Goal: Transaction & Acquisition: Purchase product/service

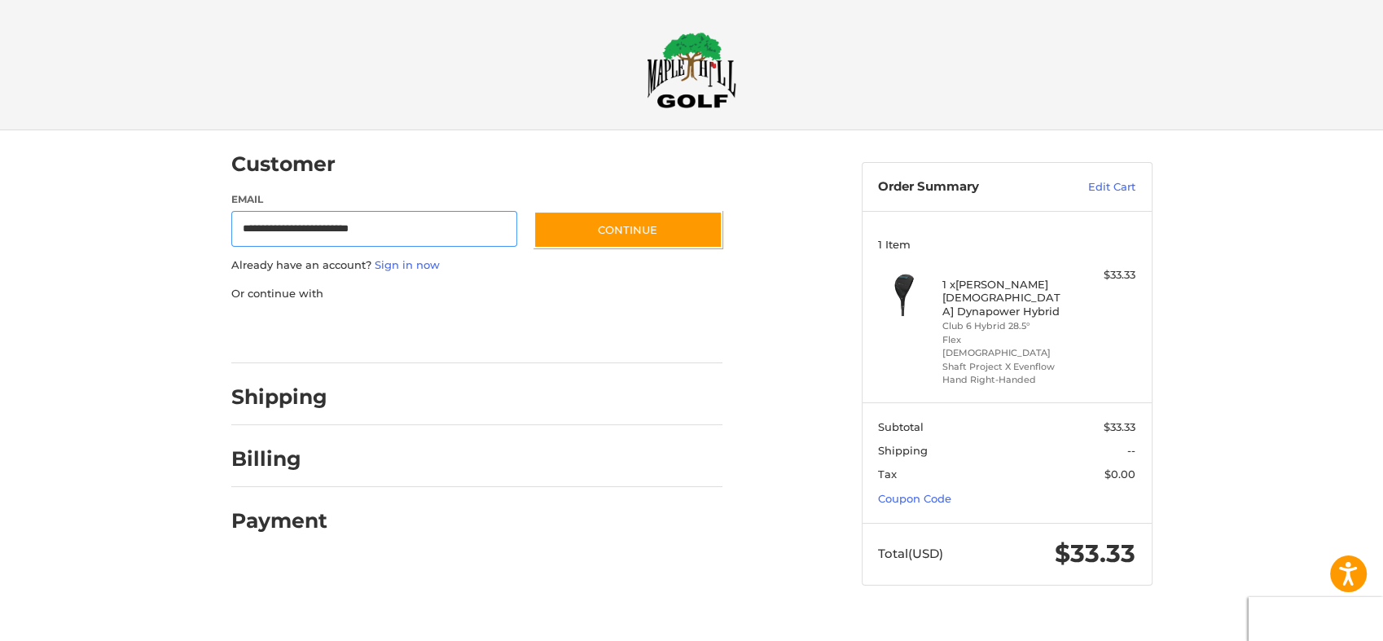
type input "**********"
click at [533, 211] on button "Continue" at bounding box center [627, 229] width 189 height 37
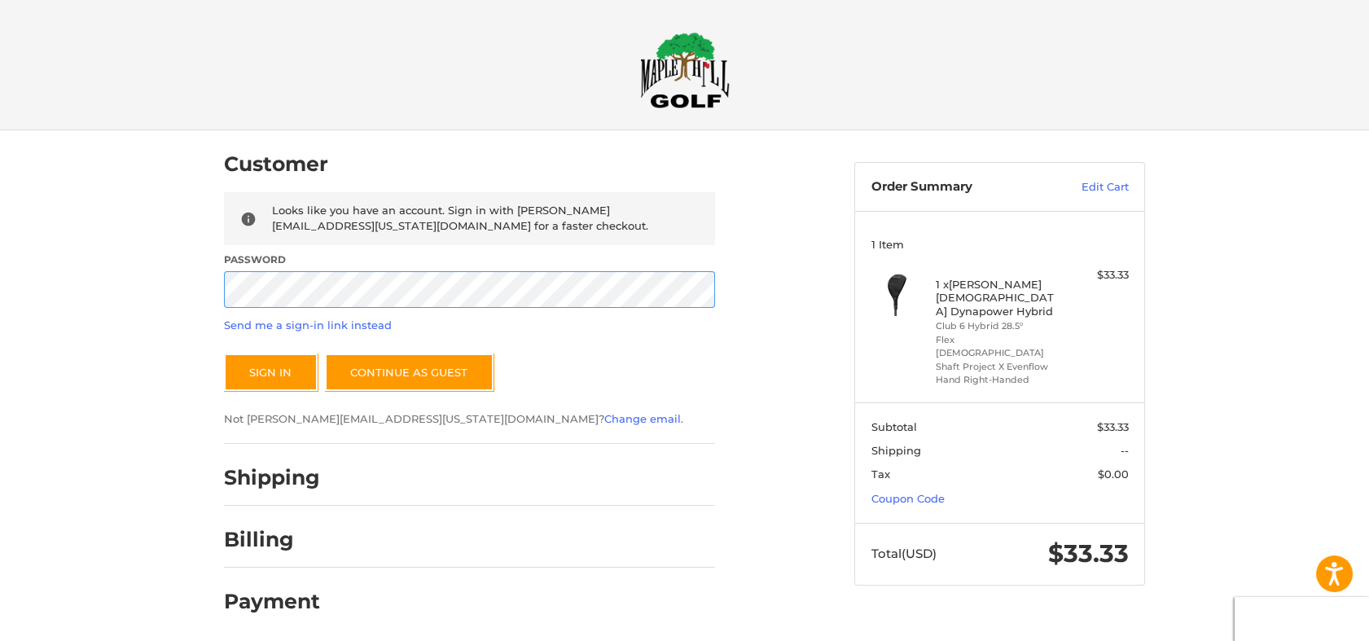
click at [224, 353] on button "Sign In" at bounding box center [271, 371] width 94 height 37
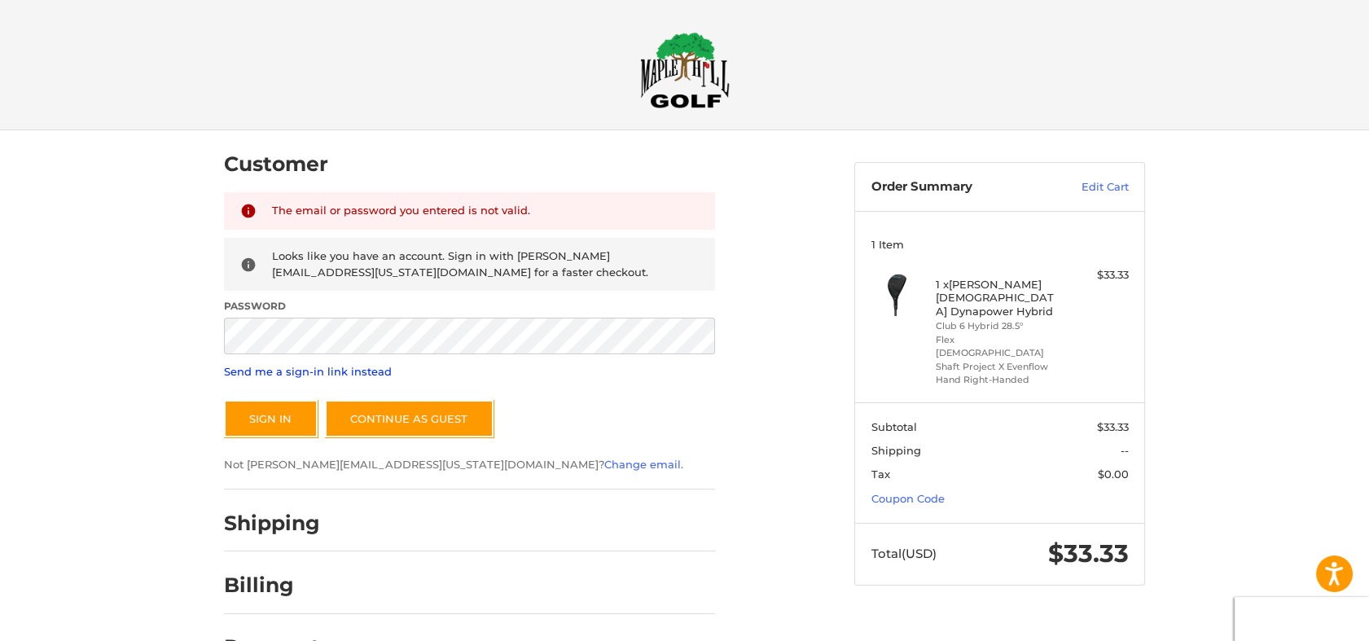
click at [277, 365] on link "Send me a sign-in link instead" at bounding box center [308, 371] width 168 height 13
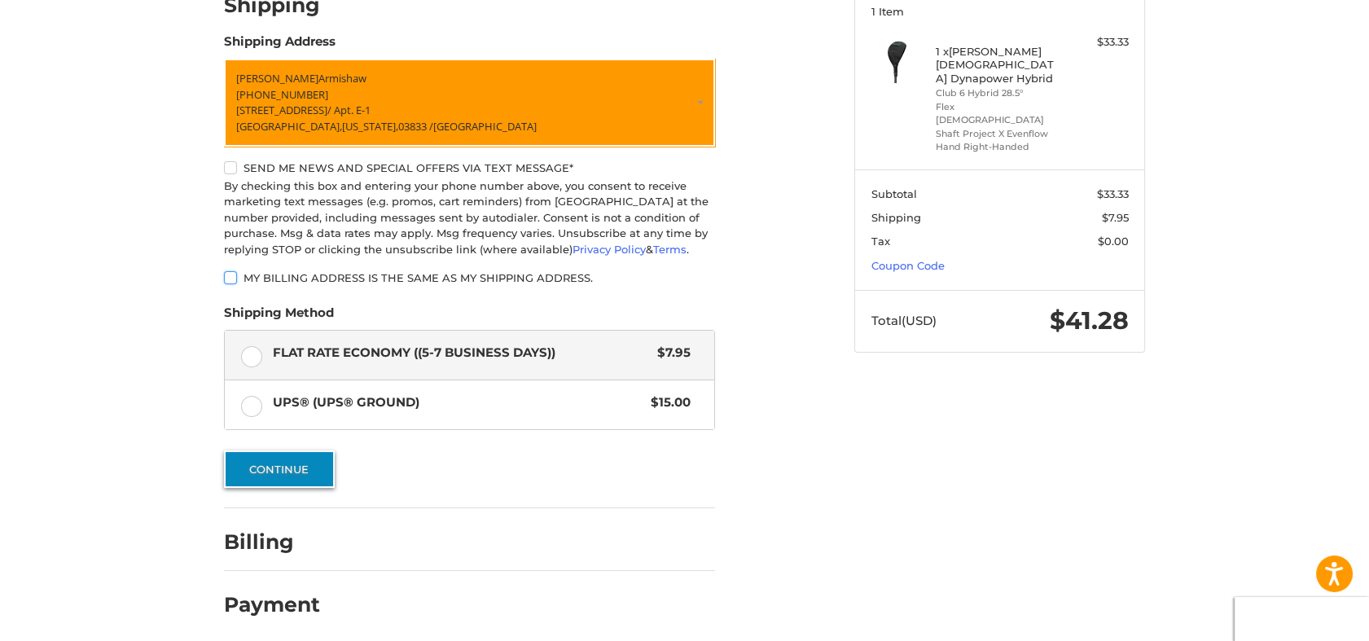
scroll to position [232, 0]
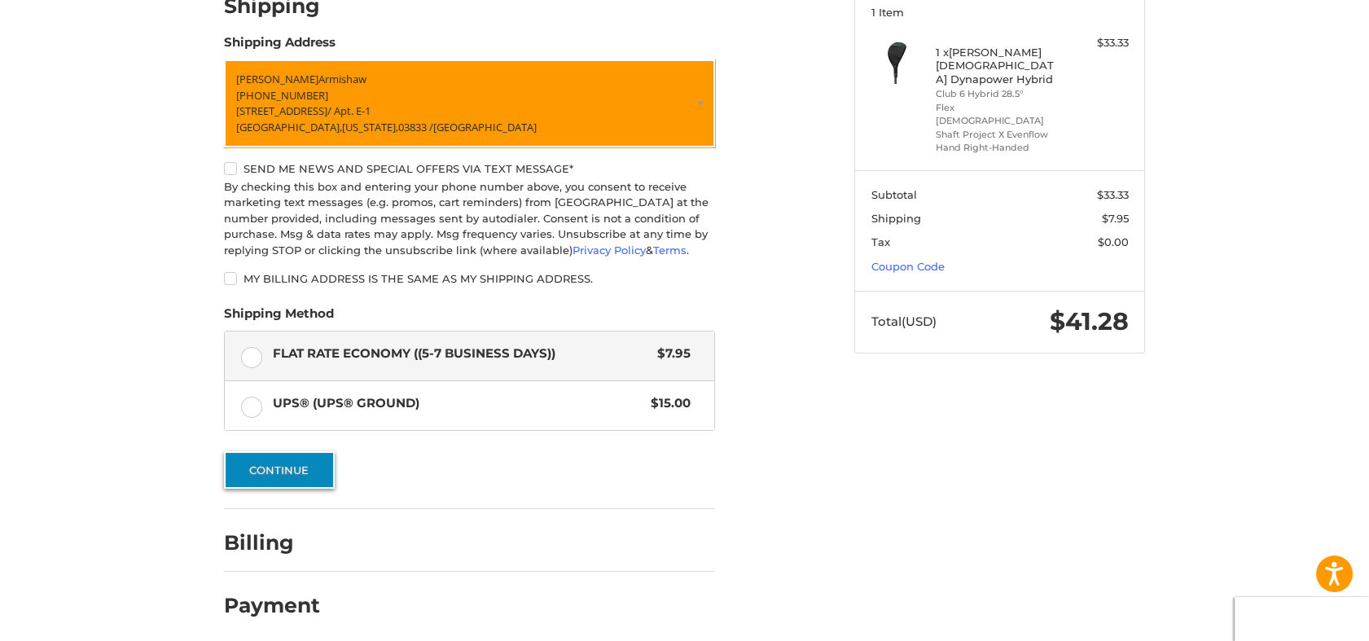
click at [243, 455] on button "Continue" at bounding box center [279, 469] width 111 height 37
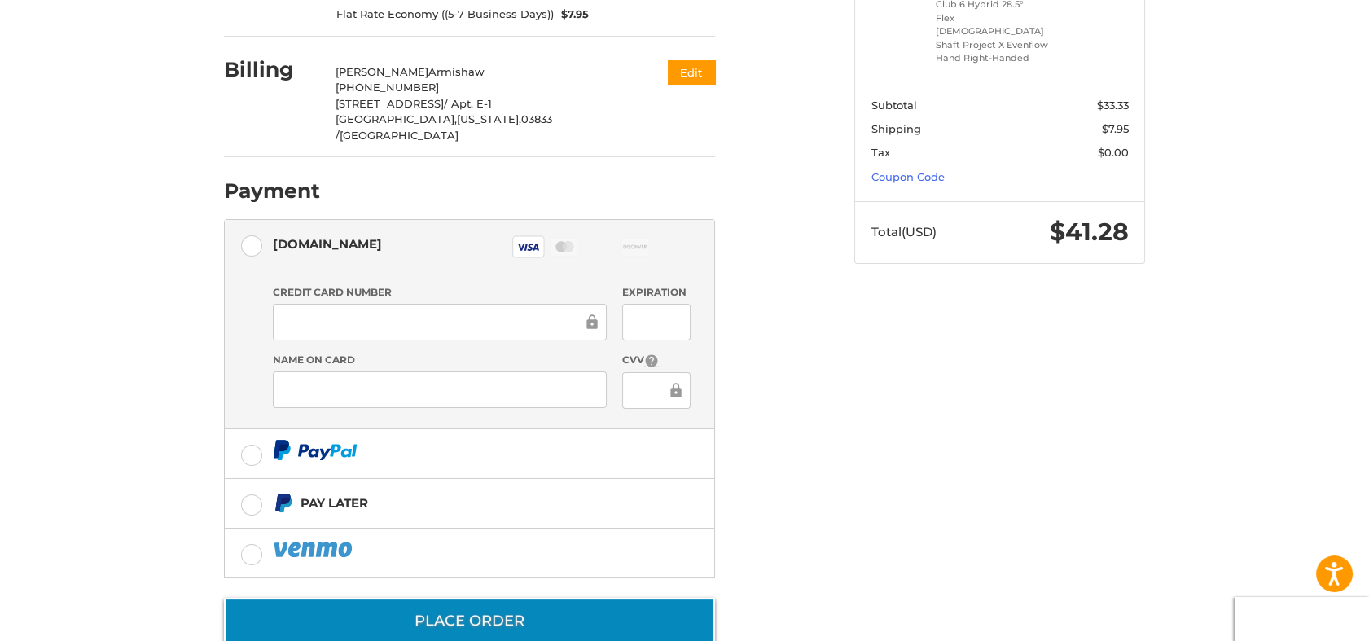
scroll to position [320, 0]
click at [434, 599] on button "Place Order" at bounding box center [469, 622] width 491 height 46
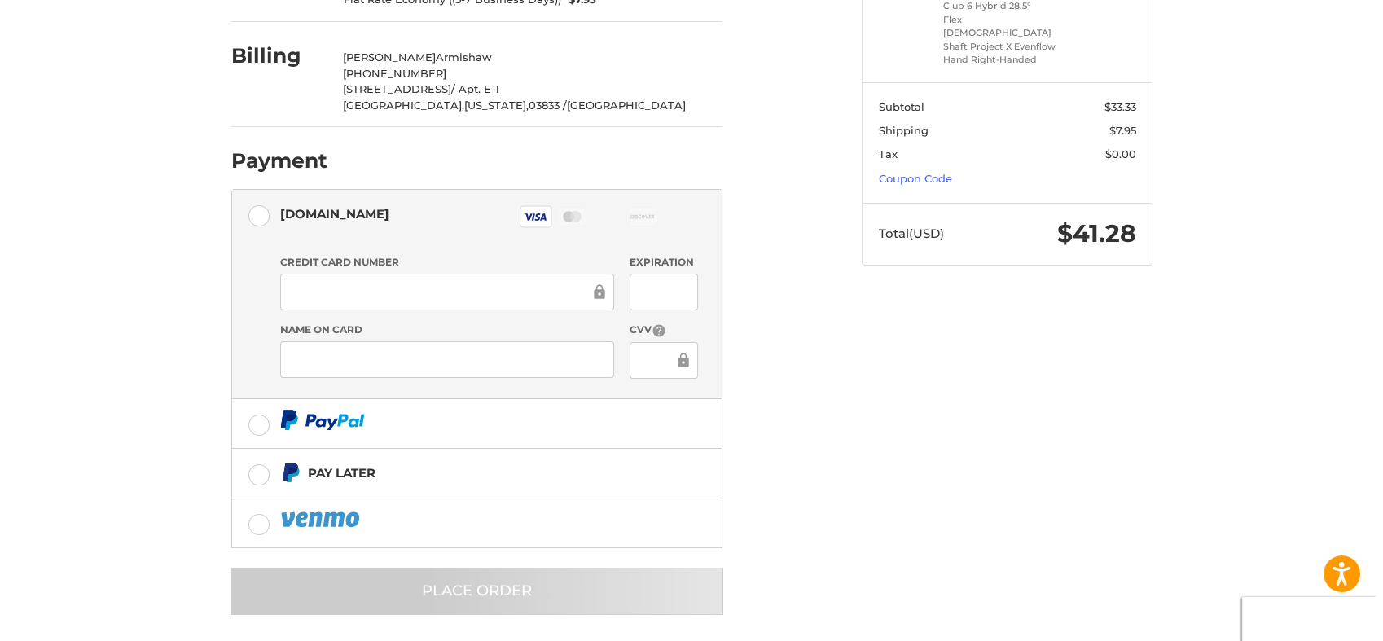
scroll to position [0, 0]
